Goal: Check status: Check status

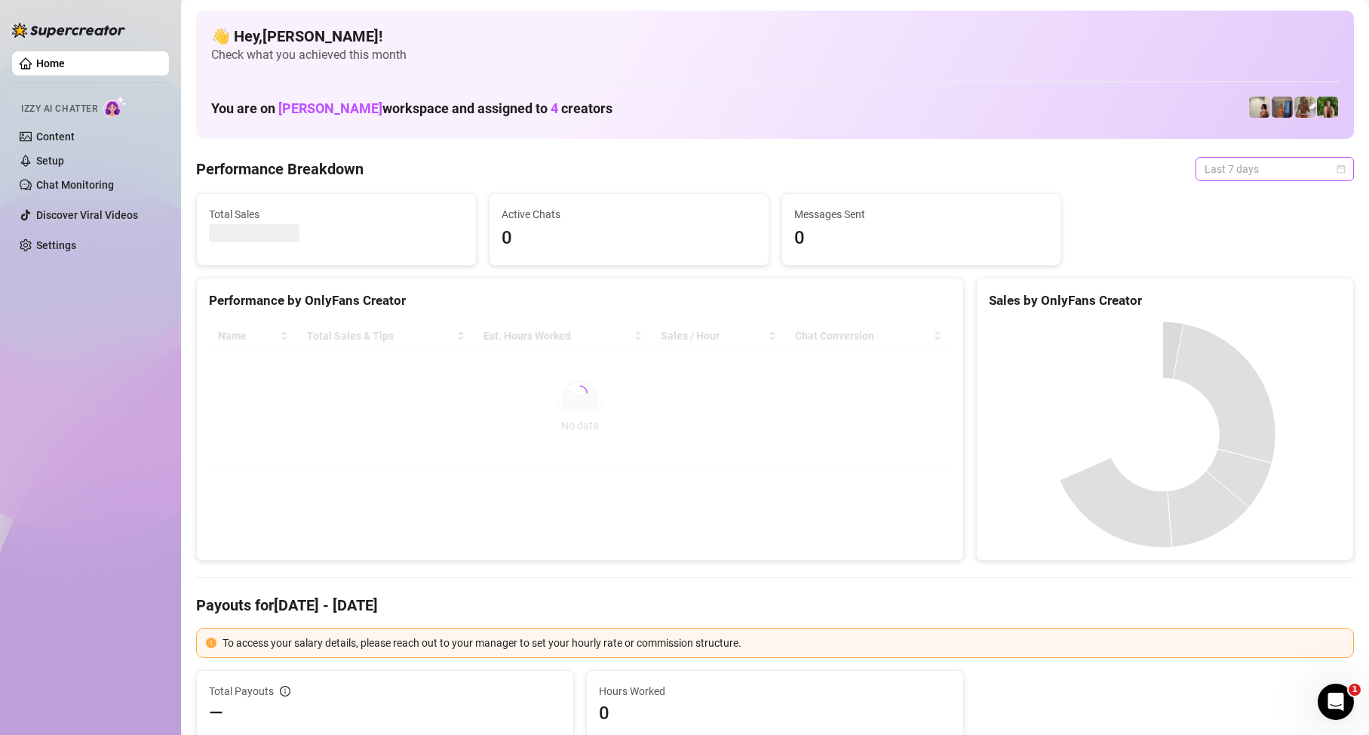
click at [1244, 177] on span "Last 7 days" at bounding box center [1275, 169] width 140 height 23
click at [1218, 298] on div "Custom date" at bounding box center [1262, 295] width 134 height 17
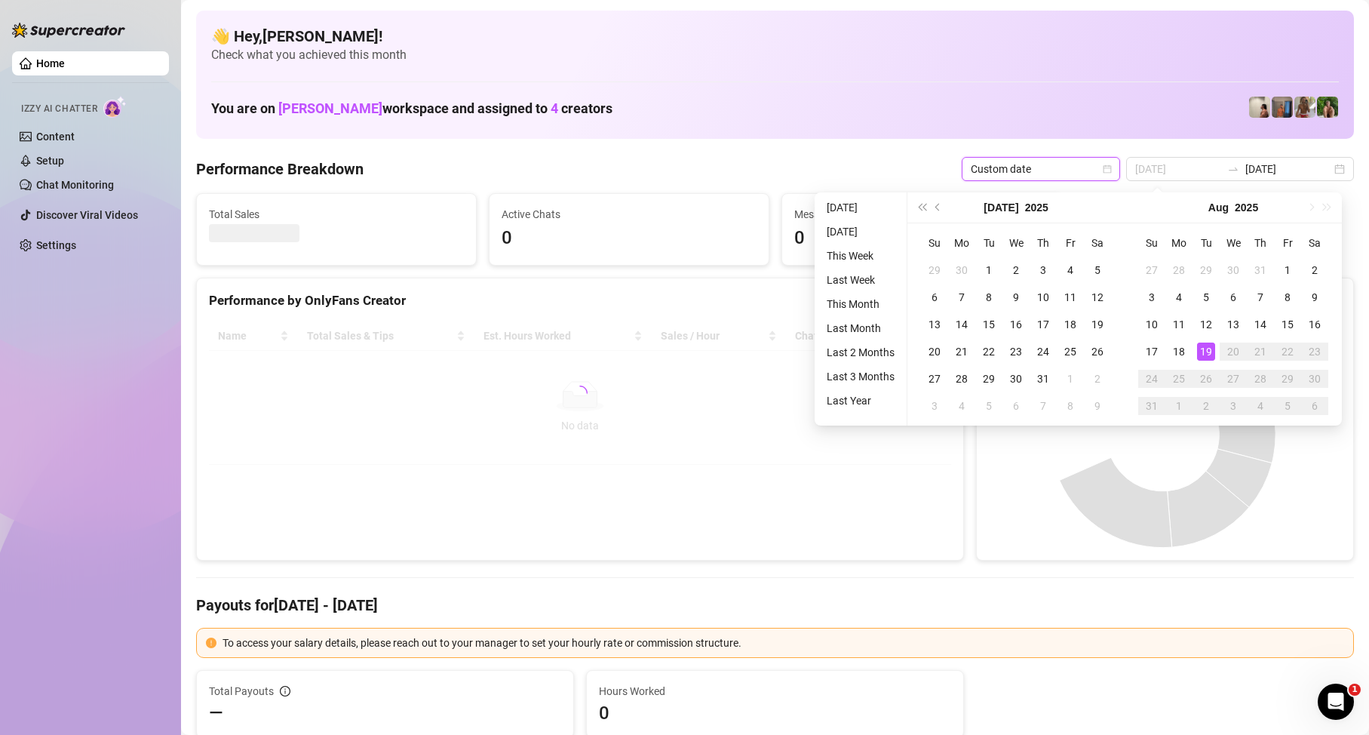
type input "[DATE]"
click at [1199, 356] on div "19" at bounding box center [1206, 351] width 18 height 18
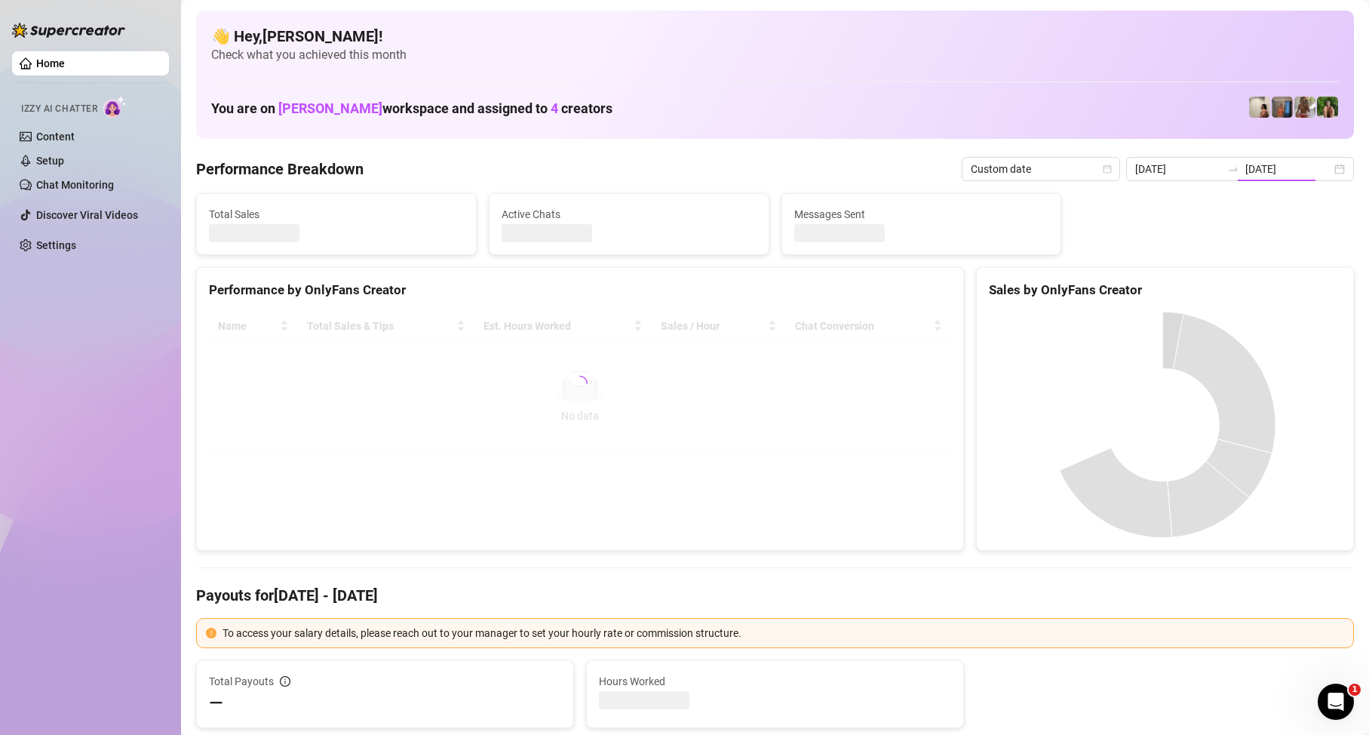
type input "[DATE]"
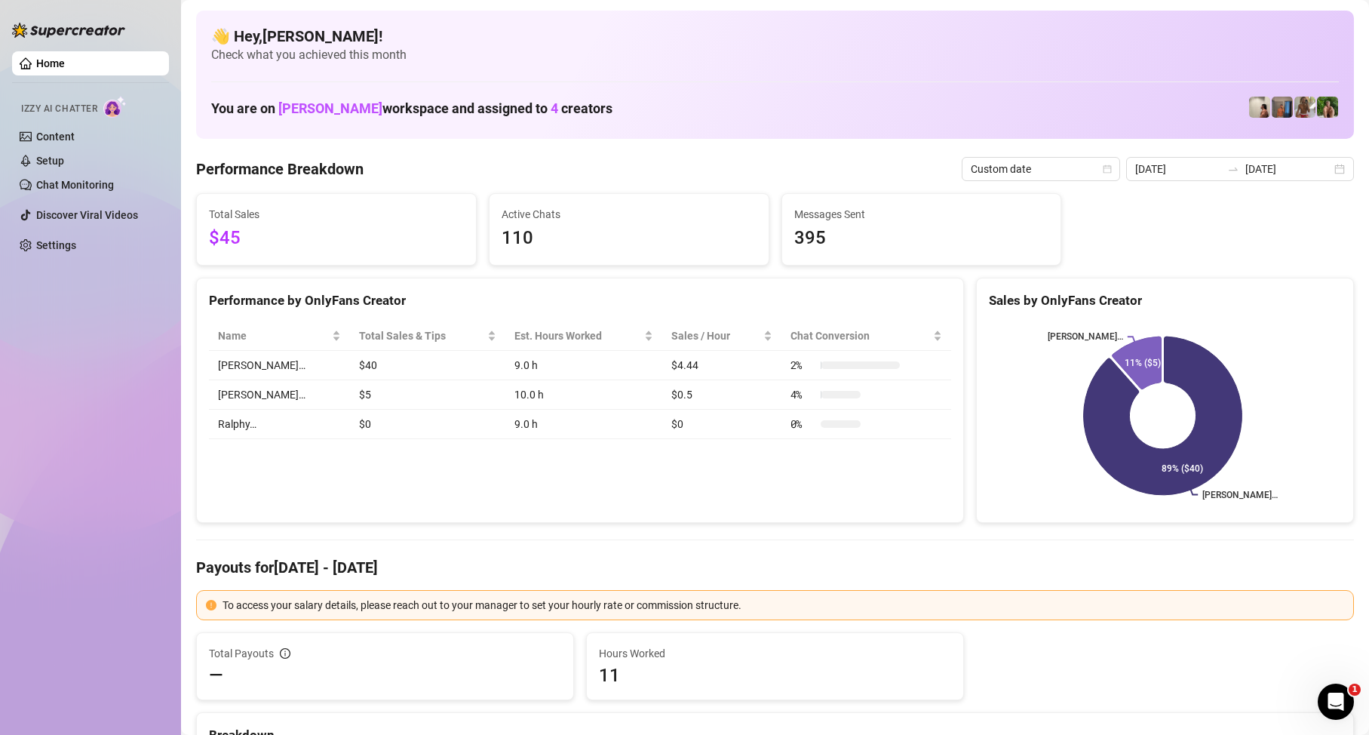
click at [100, 381] on div "Home Izzy AI Chatter Content Setup Chat Monitoring Discover Viral Videos Settin…" at bounding box center [90, 360] width 157 height 721
